Goal: Task Accomplishment & Management: Complete application form

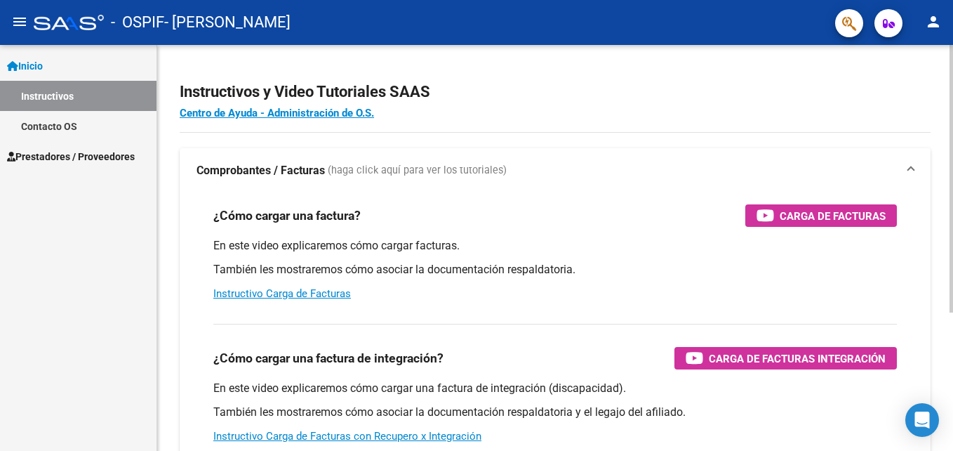
click at [644, 58] on div "Instructivos y Video Tutoriales SAAS Centro de Ayuda - Administración de O.S. C…" at bounding box center [555, 352] width 796 height 615
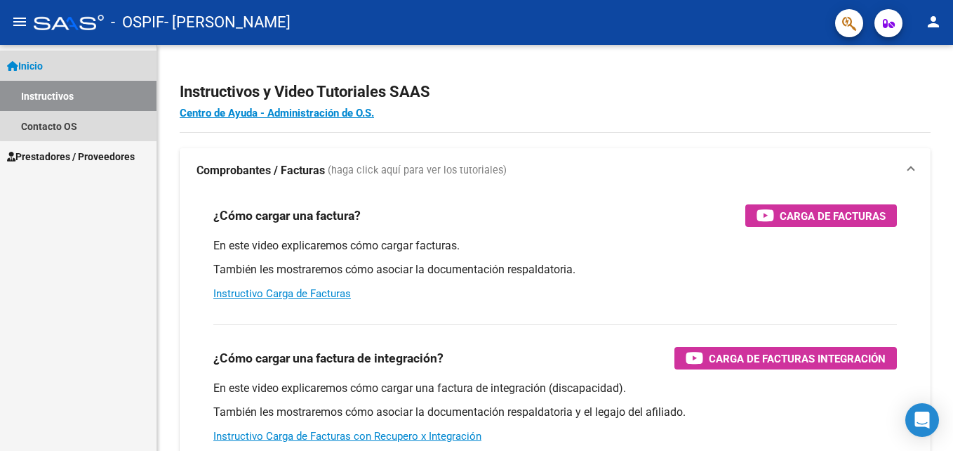
click at [80, 69] on link "Inicio" at bounding box center [78, 66] width 156 height 30
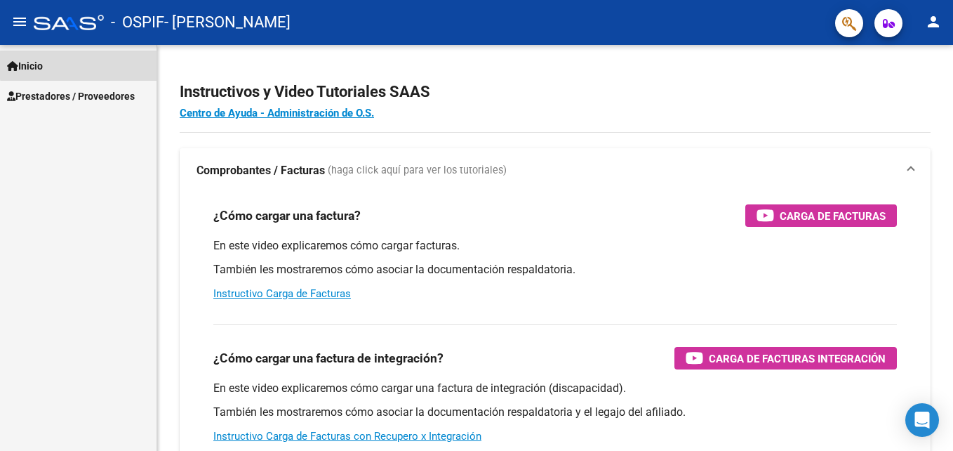
click at [84, 64] on link "Inicio" at bounding box center [78, 66] width 156 height 30
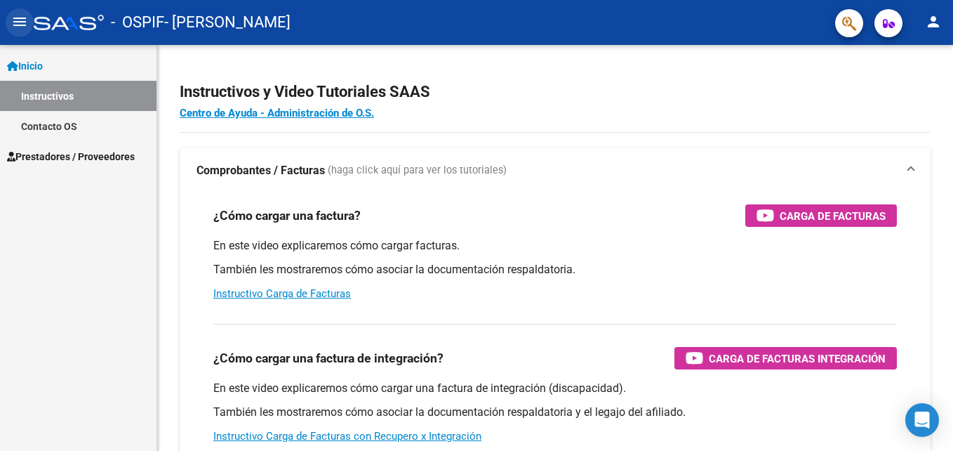
click at [25, 18] on mat-icon "menu" at bounding box center [19, 21] width 17 height 17
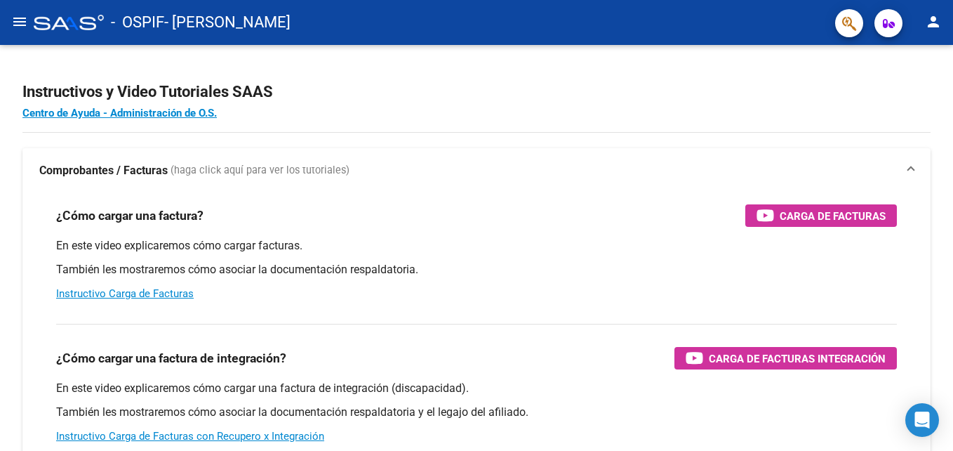
click at [0, 26] on html "menu - OSPIF - [PERSON_NAME] person Inicio Instructivos Contacto OS Prestadores…" at bounding box center [476, 225] width 953 height 451
click at [29, 25] on button "menu" at bounding box center [20, 22] width 28 height 28
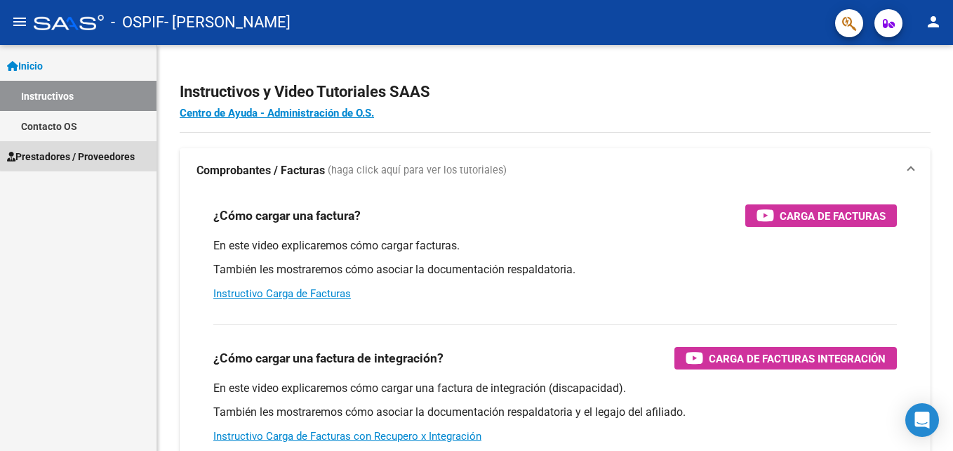
click at [101, 154] on span "Prestadores / Proveedores" at bounding box center [71, 156] width 128 height 15
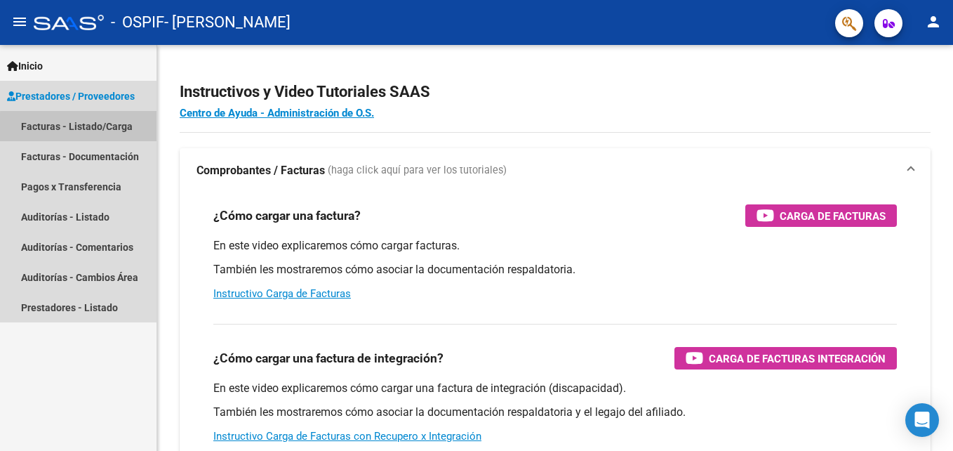
click at [102, 128] on link "Facturas - Listado/Carga" at bounding box center [78, 126] width 156 height 30
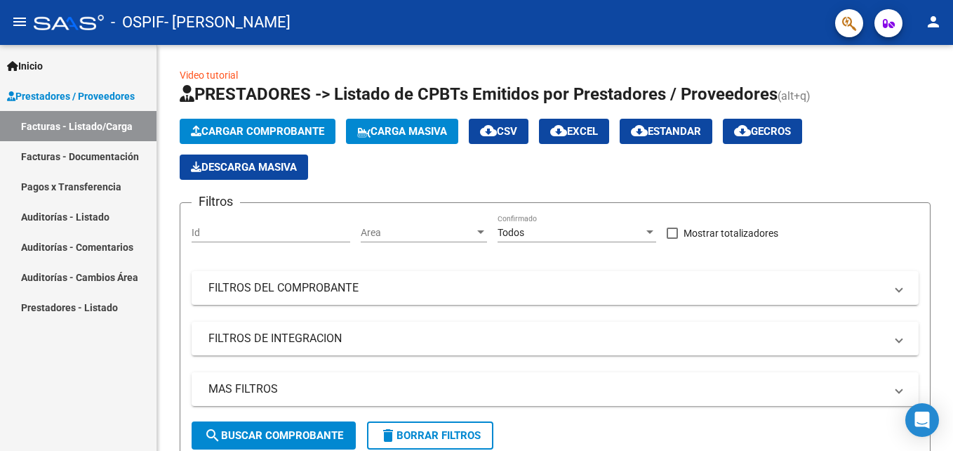
click at [90, 155] on link "Facturas - Documentación" at bounding box center [78, 156] width 156 height 30
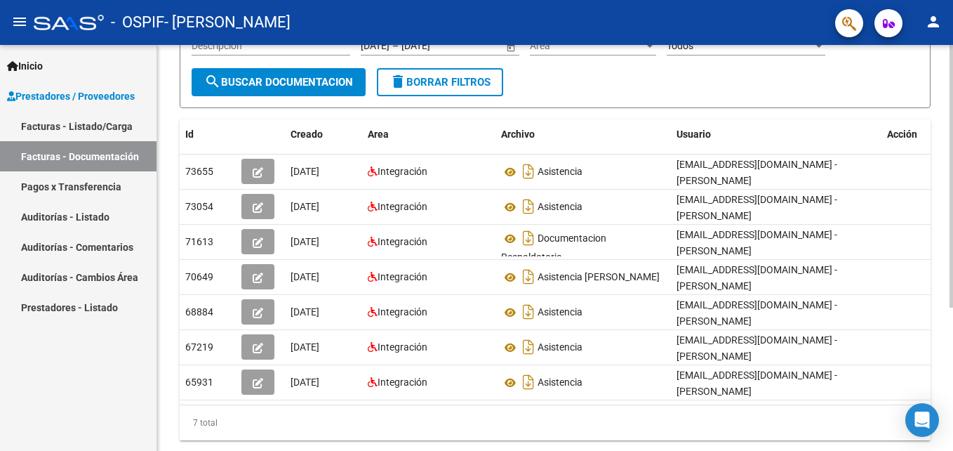
scroll to position [201, 0]
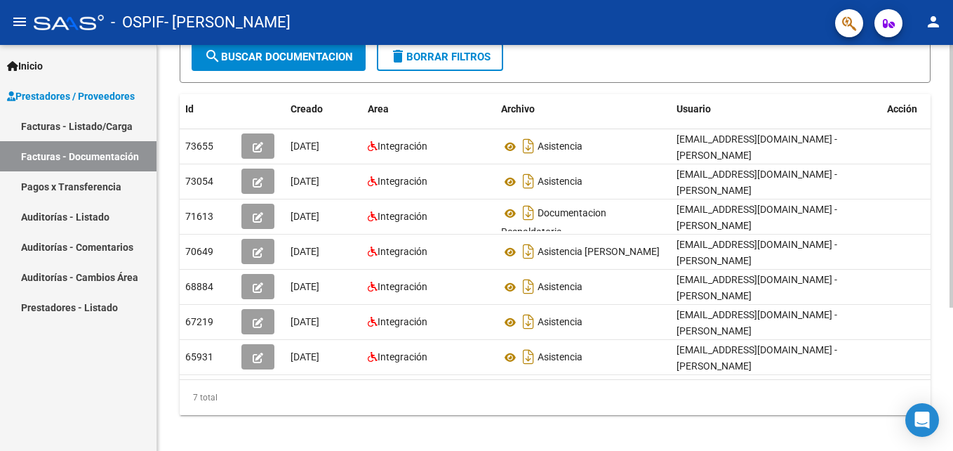
click at [952, 408] on html "menu - OSPIF - [PERSON_NAME] person Inicio Instructivos Contacto OS Prestadores…" at bounding box center [476, 225] width 953 height 451
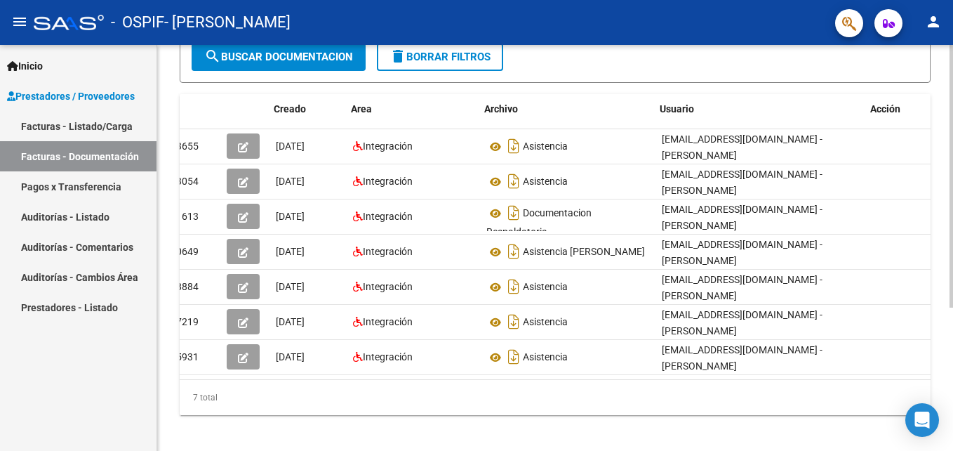
scroll to position [0, 21]
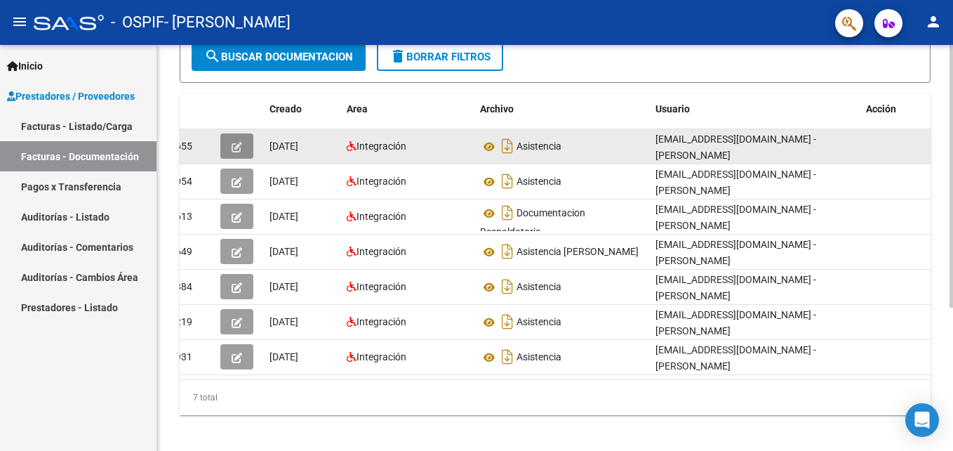
click at [234, 141] on span "button" at bounding box center [237, 146] width 11 height 13
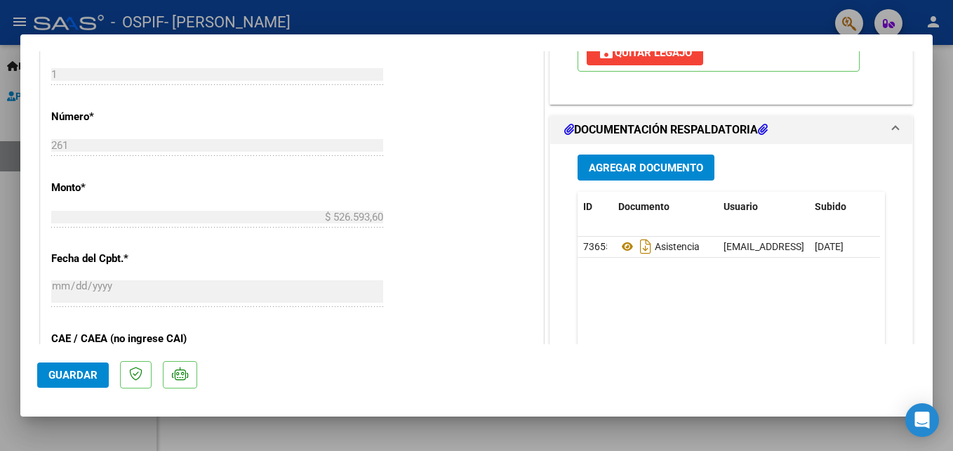
scroll to position [559, 0]
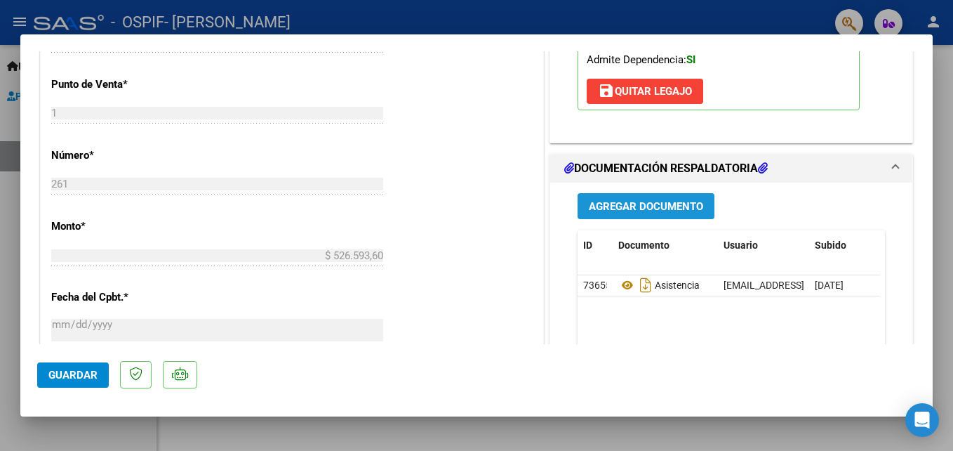
click at [630, 208] on span "Agregar Documento" at bounding box center [646, 206] width 114 height 13
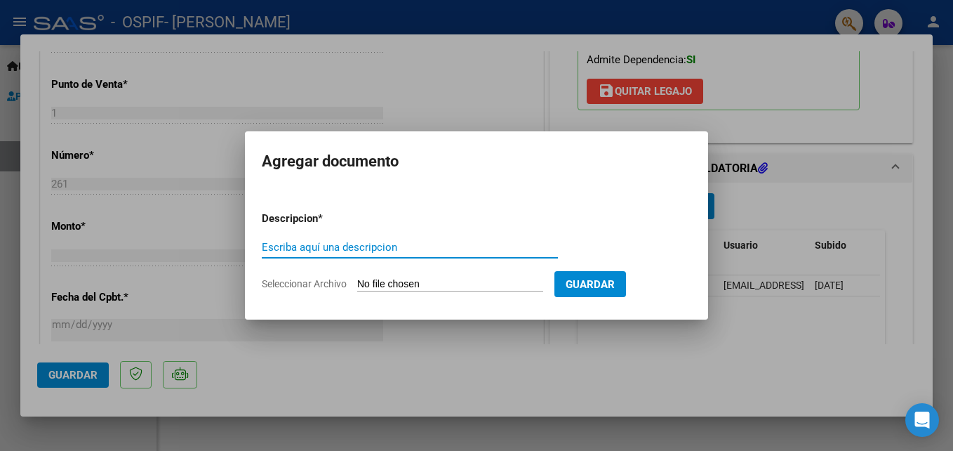
click at [330, 251] on input "Escriba aquí una descripcion" at bounding box center [410, 247] width 296 height 13
type input "Resolucion N9"
click at [502, 281] on input "Seleccionar Archivo" at bounding box center [450, 284] width 186 height 13
type input "C:\fakepath\Resolución N9 Agosto .pdf"
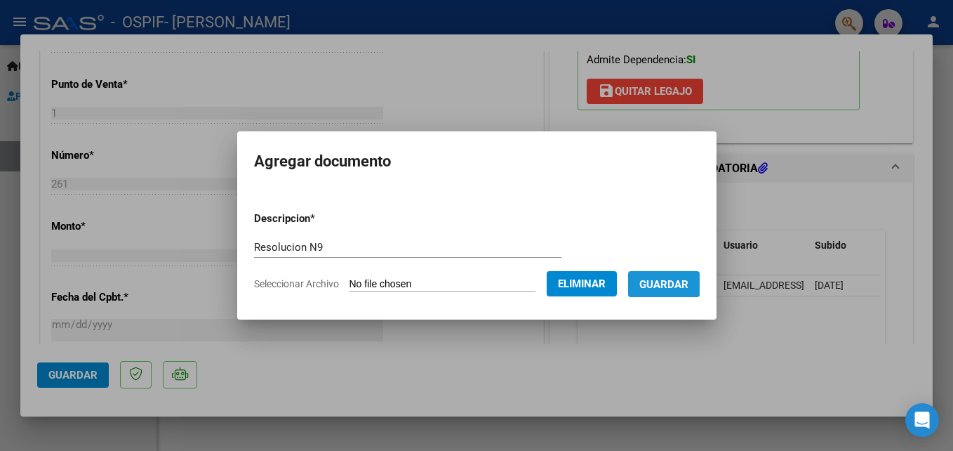
click at [660, 280] on span "Guardar" at bounding box center [663, 284] width 49 height 13
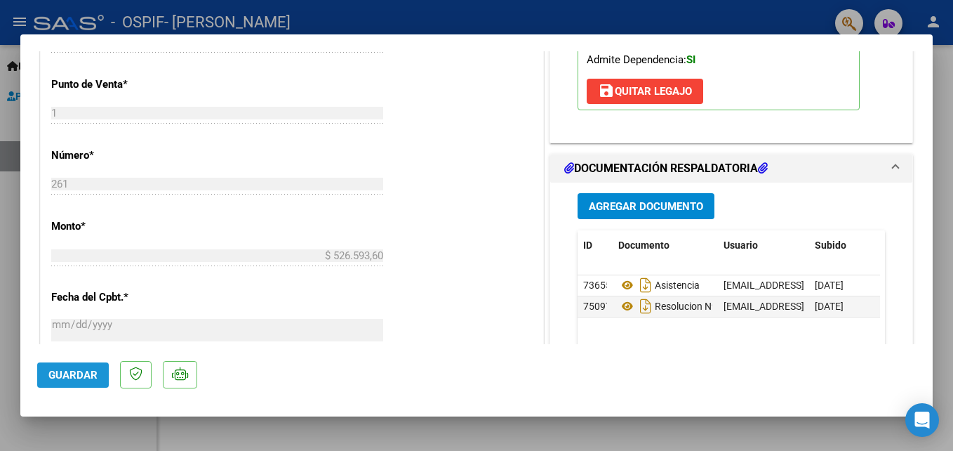
click at [90, 381] on button "Guardar" at bounding box center [73, 374] width 72 height 25
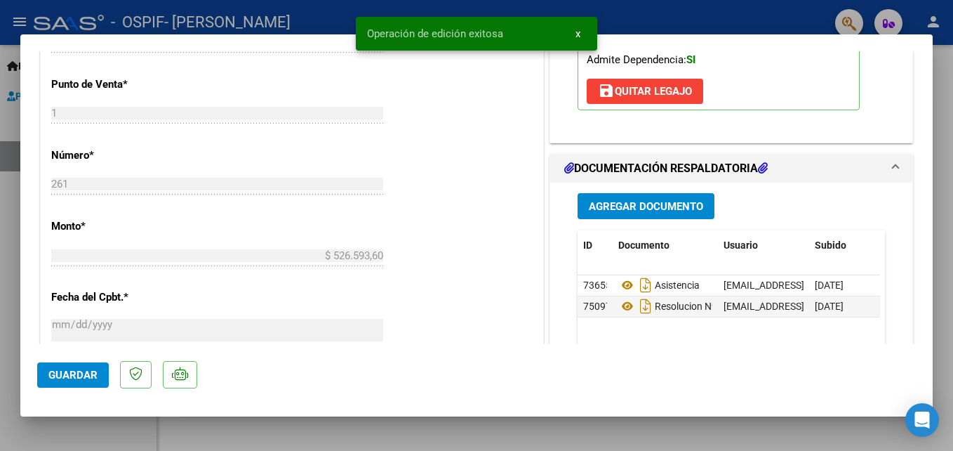
click at [952, 131] on html "menu - OSPIF - [PERSON_NAME] person Inicio Instructivos Contacto OS Prestadores…" at bounding box center [476, 225] width 953 height 451
click at [580, 31] on span "x" at bounding box center [577, 33] width 5 height 13
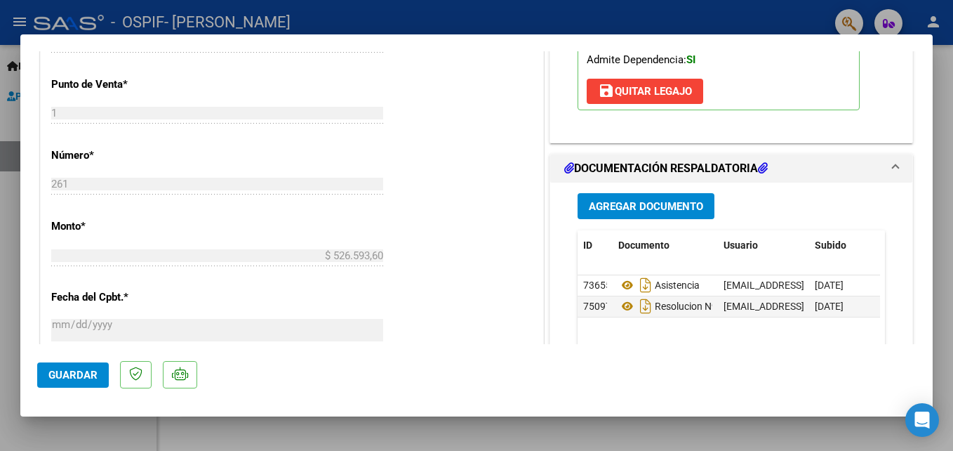
click at [937, 130] on div at bounding box center [476, 225] width 953 height 451
type input "$ 0,00"
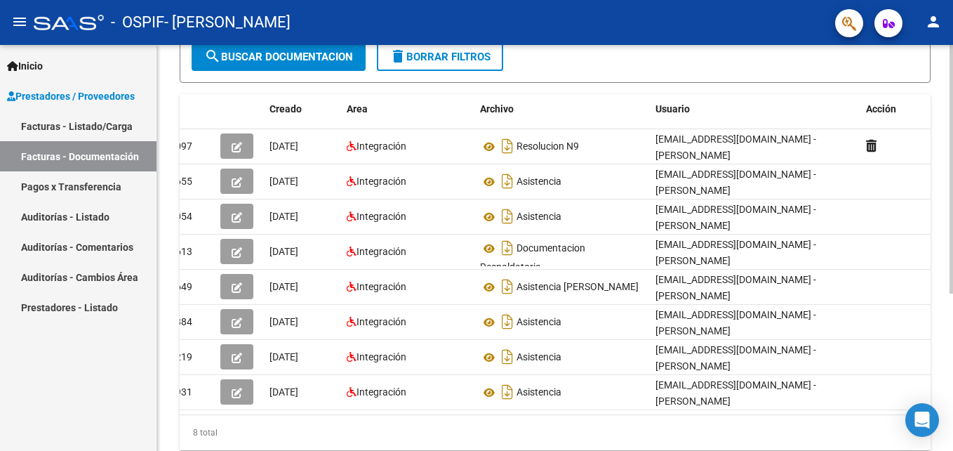
scroll to position [0, 0]
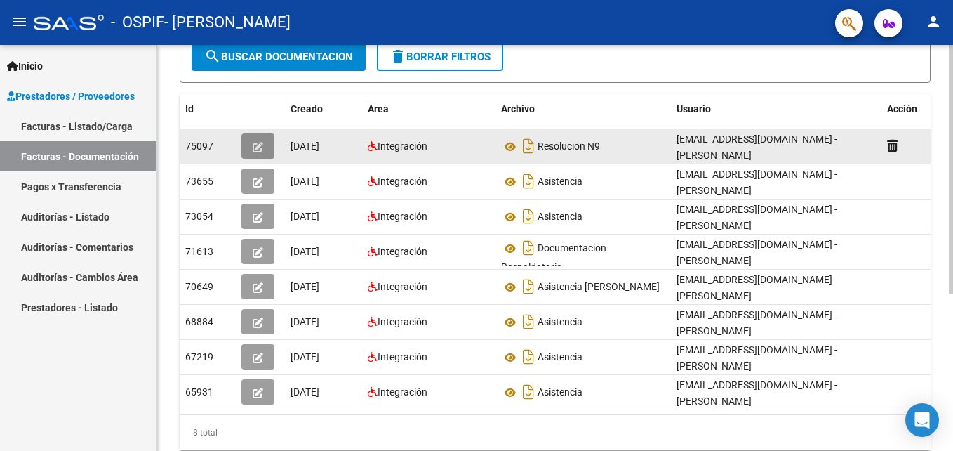
click at [256, 142] on icon "button" at bounding box center [258, 147] width 11 height 11
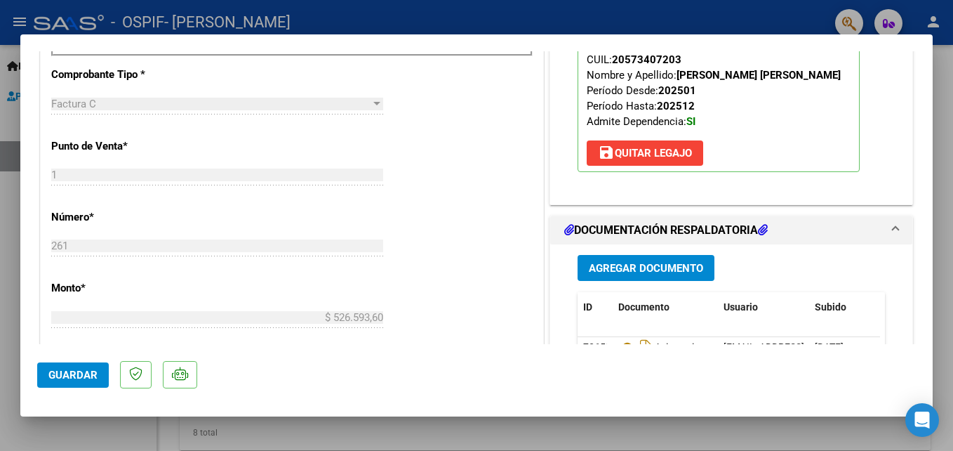
scroll to position [500, 0]
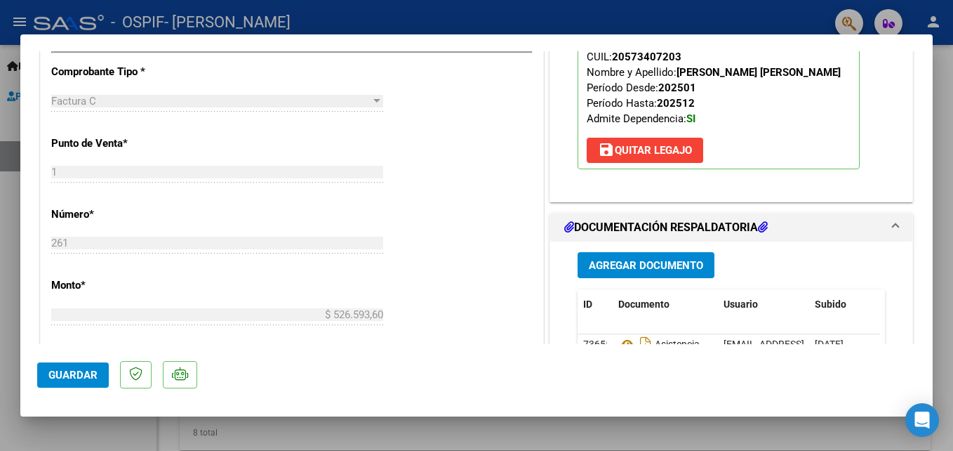
click at [951, 75] on div at bounding box center [476, 225] width 953 height 451
type input "$ 0,00"
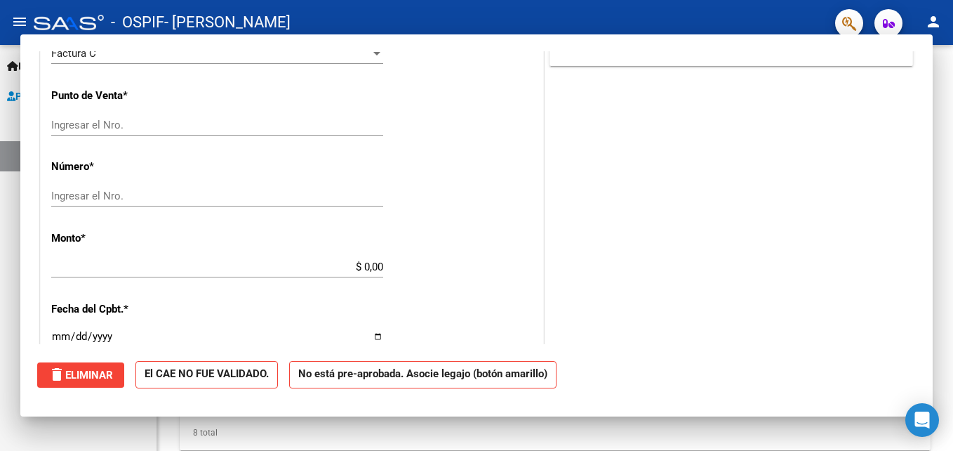
scroll to position [489, 0]
